Goal: Task Accomplishment & Management: Use online tool/utility

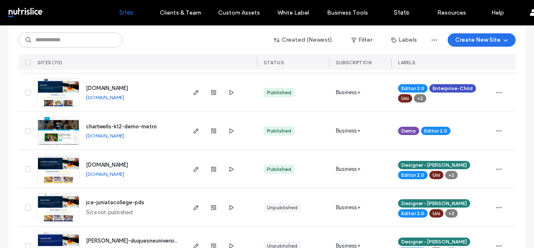
scroll to position [475, 0]
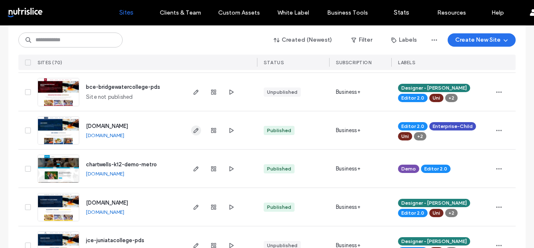
click at [194, 128] on use "button" at bounding box center [195, 130] width 5 height 5
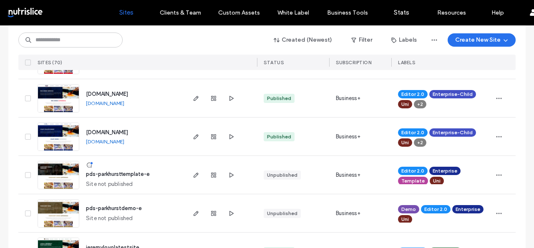
scroll to position [816, 0]
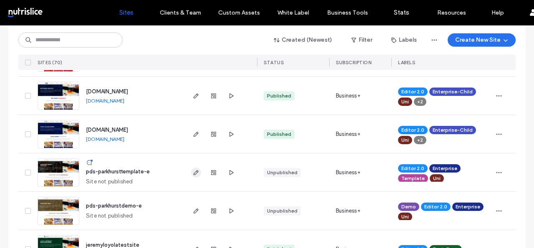
click at [193, 168] on span "button" at bounding box center [196, 173] width 10 height 10
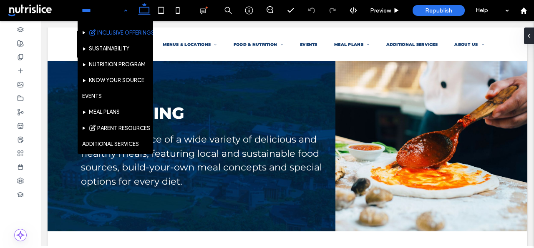
scroll to position [60, 0]
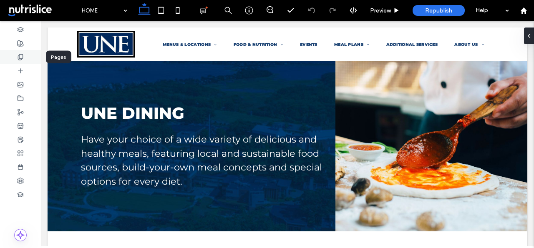
click at [24, 56] on div at bounding box center [20, 57] width 41 height 14
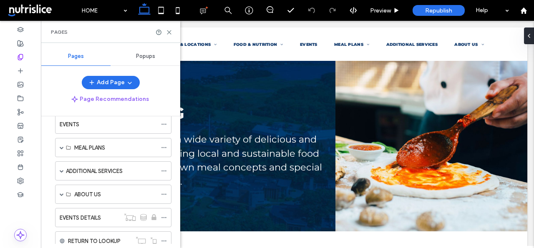
scroll to position [104, 0]
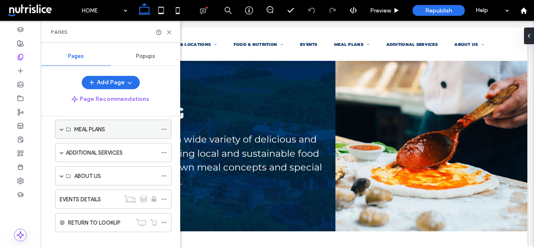
click at [58, 131] on div "MEAL PLANS" at bounding box center [113, 129] width 116 height 19
click at [62, 130] on span at bounding box center [62, 129] width 4 height 4
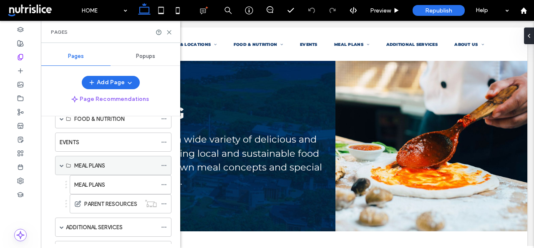
scroll to position [67, 0]
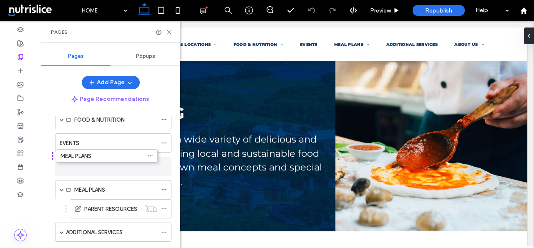
drag, startPoint x: 83, startPoint y: 183, endPoint x: 69, endPoint y: 153, distance: 33.4
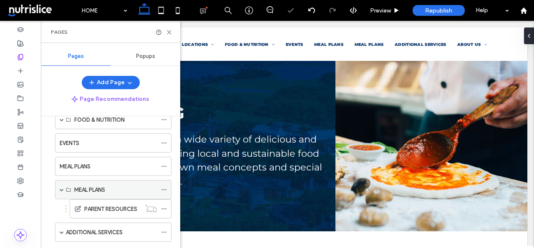
click at [168, 186] on div at bounding box center [166, 189] width 10 height 13
click at [164, 189] on icon at bounding box center [164, 190] width 6 height 6
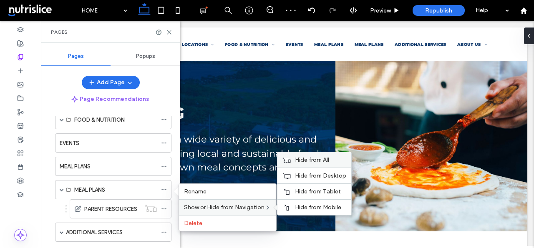
click at [308, 156] on div "Hide from All" at bounding box center [314, 159] width 74 height 15
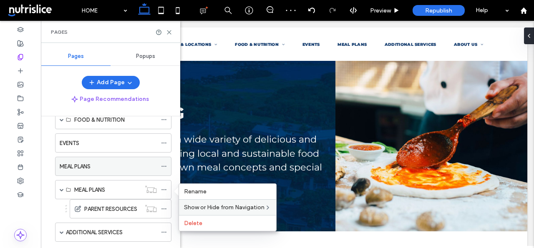
click at [104, 172] on div "MEAL PLANS" at bounding box center [108, 166] width 97 height 18
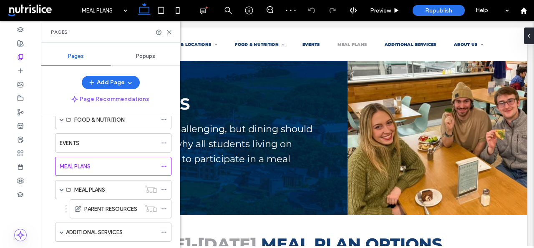
scroll to position [247, 0]
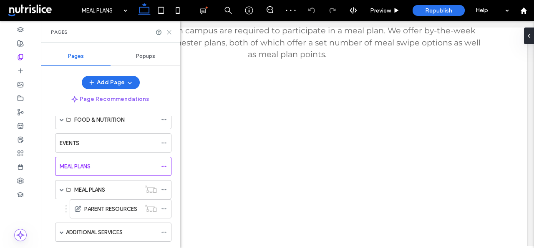
drag, startPoint x: 169, startPoint y: 32, endPoint x: 128, endPoint y: 12, distance: 45.3
click at [169, 32] on use at bounding box center [169, 32] width 4 height 4
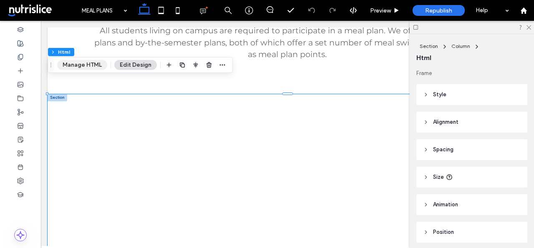
click at [90, 67] on button "Manage HTML" at bounding box center [82, 65] width 50 height 10
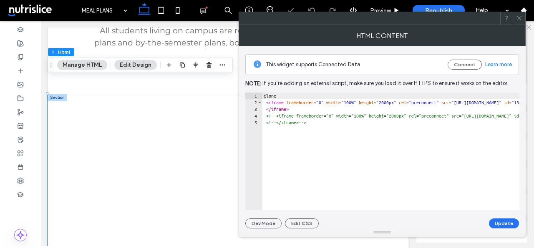
type textarea "*****"
drag, startPoint x: 285, startPoint y: 97, endPoint x: 258, endPoint y: 96, distance: 26.3
click at [258, 96] on div "***** 1 2 3 4 5 clone < iframe frameborder = "0" width = "100%" height = "2000p…" at bounding box center [382, 152] width 274 height 118
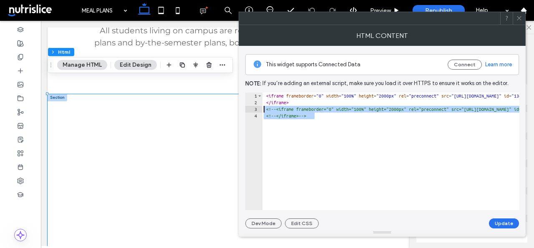
drag, startPoint x: 323, startPoint y: 120, endPoint x: 248, endPoint y: 106, distance: 76.6
click at [248, 106] on div "**********" at bounding box center [382, 152] width 274 height 118
type textarea "**********"
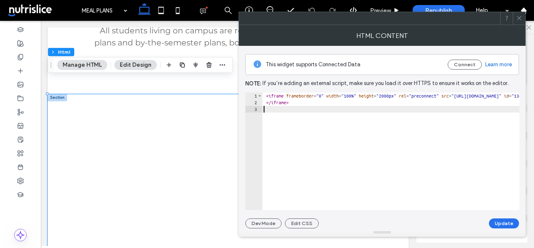
type textarea "*********"
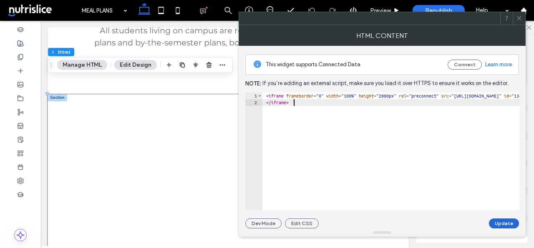
click at [504, 224] on button "Update" at bounding box center [503, 223] width 30 height 10
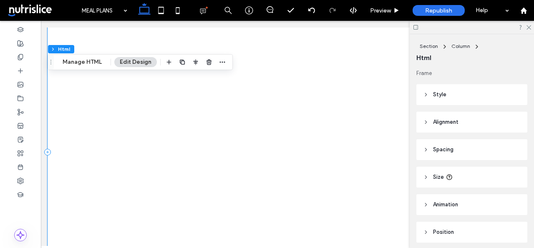
scroll to position [455, 0]
click at [80, 60] on button "Manage HTML" at bounding box center [82, 62] width 50 height 10
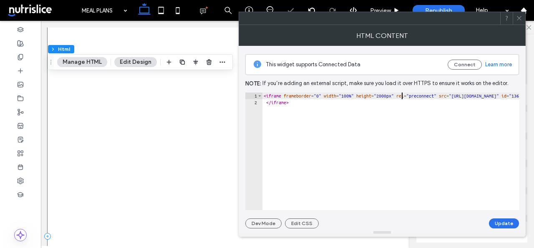
click at [401, 95] on div "< iframe frameborder = "0" width = "100%" height = "2000px" rel = "preconnect" …" at bounding box center [516, 158] width 508 height 131
type textarea "**********"
click at [503, 222] on button "Update" at bounding box center [503, 223] width 30 height 10
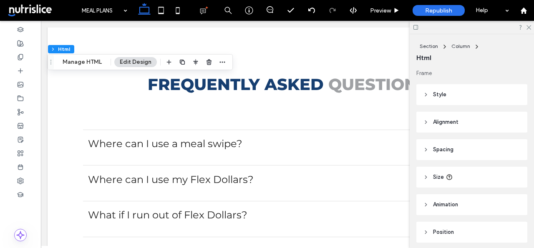
scroll to position [1009, 0]
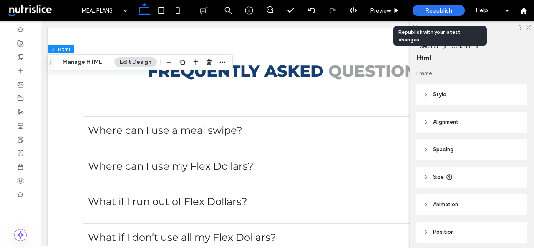
click at [441, 8] on span "Republish" at bounding box center [438, 10] width 27 height 7
